Goal: Task Accomplishment & Management: Use online tool/utility

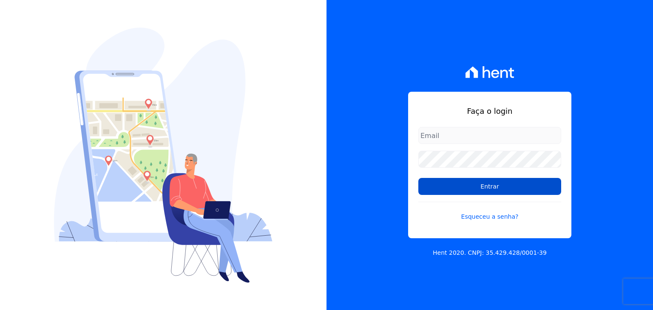
type input "[EMAIL_ADDRESS][DOMAIN_NAME]"
click at [483, 186] on input "Entrar" at bounding box center [489, 186] width 143 height 17
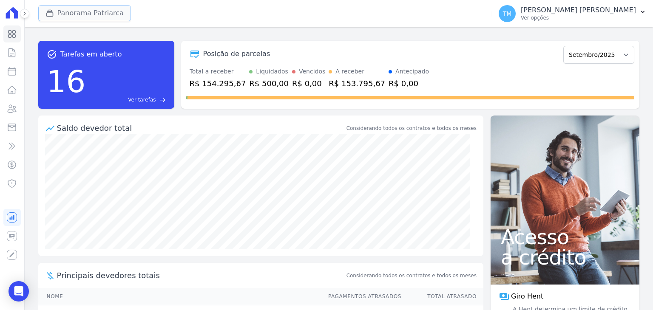
click at [60, 13] on button "Panorama Patriarca" at bounding box center [84, 13] width 93 height 16
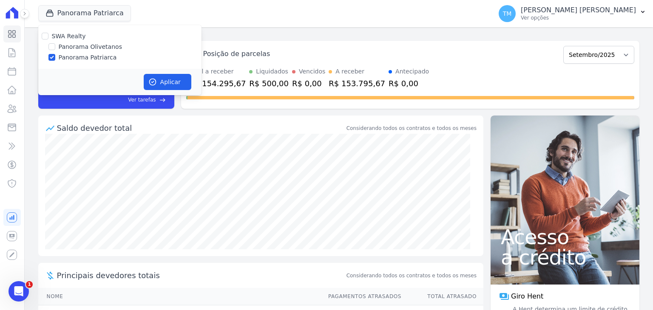
click at [106, 50] on label "Panorama Olivetanos" at bounding box center [90, 47] width 63 height 9
click at [55, 50] on input "Panorama Olivetanos" at bounding box center [51, 46] width 7 height 7
checkbox input "true"
click at [106, 50] on label "Panorama Olivetanos" at bounding box center [90, 47] width 63 height 9
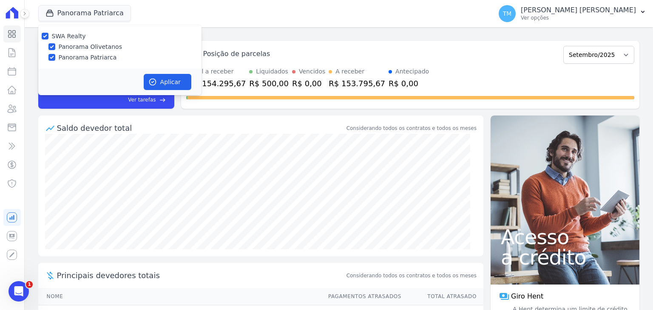
click at [55, 50] on input "Panorama Olivetanos" at bounding box center [51, 46] width 7 height 7
checkbox input "false"
click at [95, 60] on label "Panorama Patriarca" at bounding box center [88, 57] width 58 height 9
click at [55, 60] on input "Panorama Patriarca" at bounding box center [51, 57] width 7 height 7
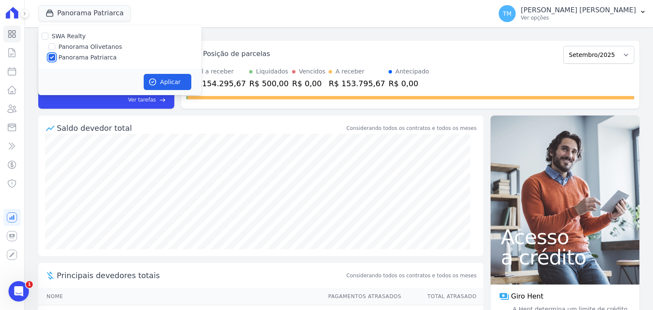
checkbox input "false"
click at [89, 48] on label "Panorama Olivetanos" at bounding box center [90, 47] width 63 height 9
click at [55, 48] on input "Panorama Olivetanos" at bounding box center [51, 46] width 7 height 7
checkbox input "true"
click at [148, 86] on button "Aplicar" at bounding box center [168, 82] width 48 height 16
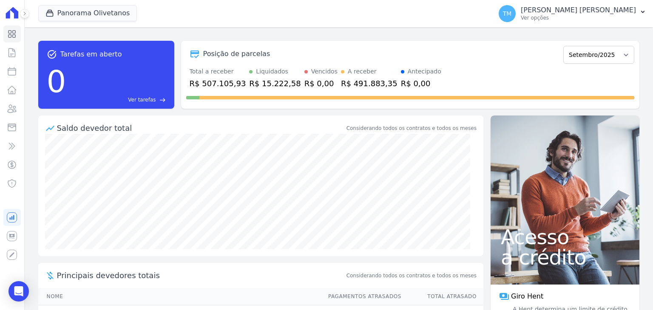
click at [26, 11] on icon at bounding box center [24, 13] width 5 height 5
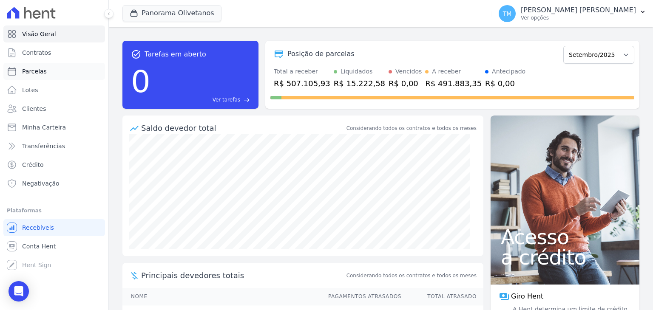
click at [53, 79] on link "Parcelas" at bounding box center [54, 71] width 102 height 17
select select
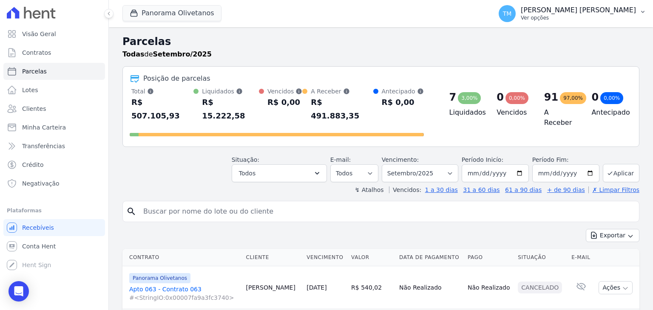
click at [637, 21] on button "TM [PERSON_NAME] [PERSON_NAME] Ver opções" at bounding box center [572, 14] width 161 height 24
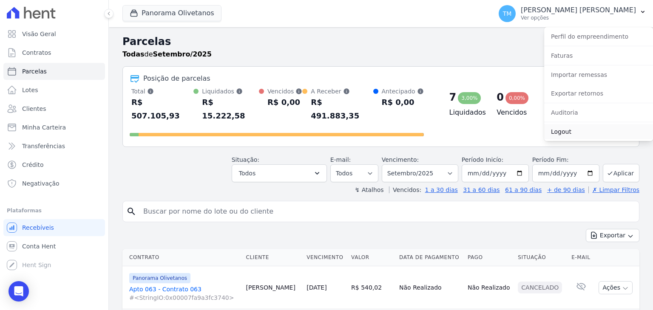
click at [581, 128] on link "Logout" at bounding box center [598, 131] width 109 height 15
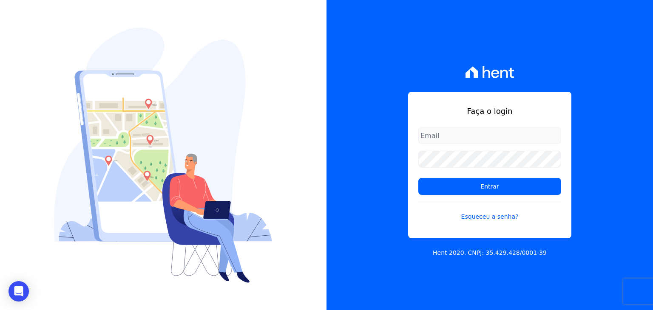
type input "[EMAIL_ADDRESS][DOMAIN_NAME]"
